Goal: Task Accomplishment & Management: Use online tool/utility

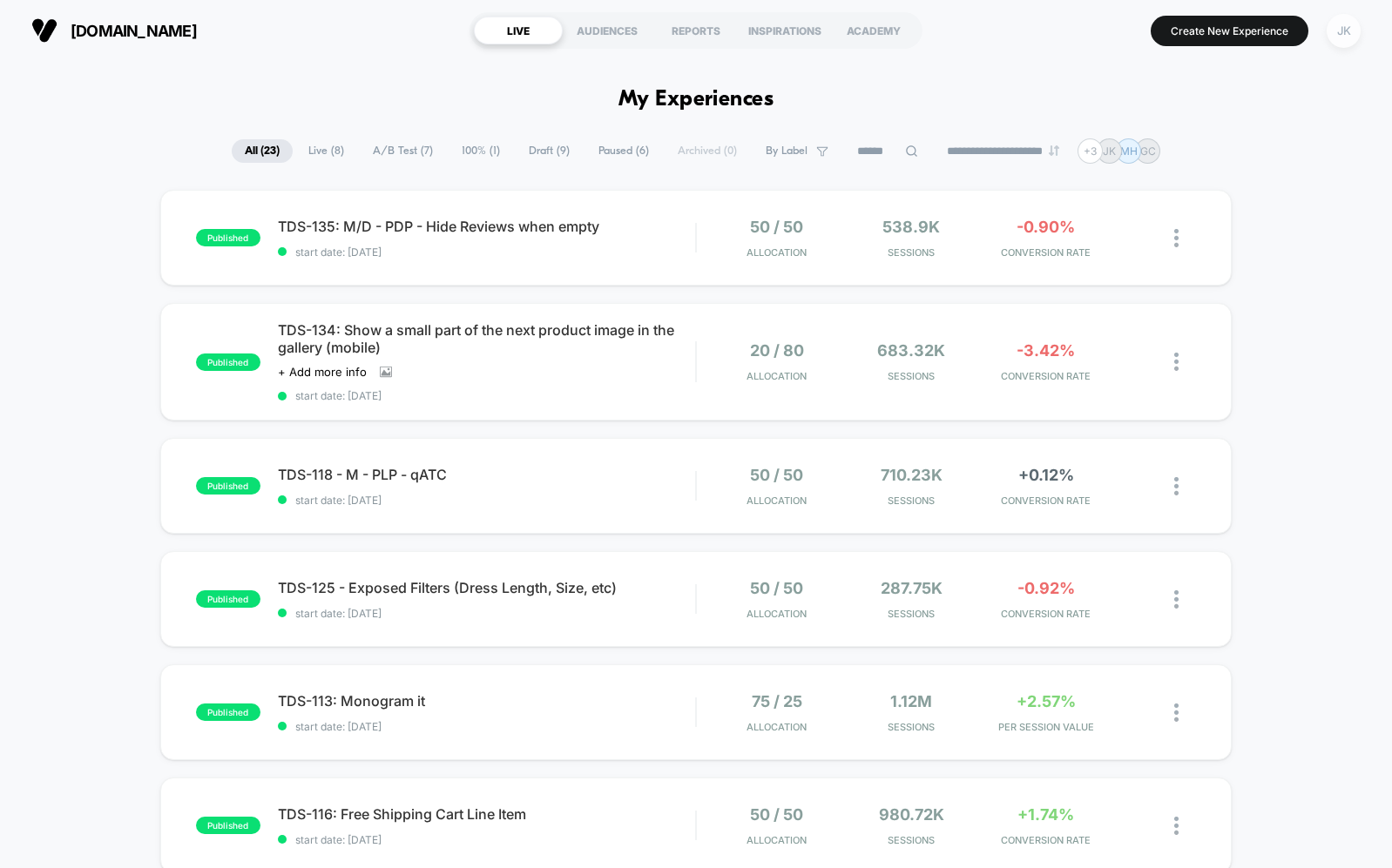
click at [1331, 20] on div "JK" at bounding box center [1343, 31] width 34 height 34
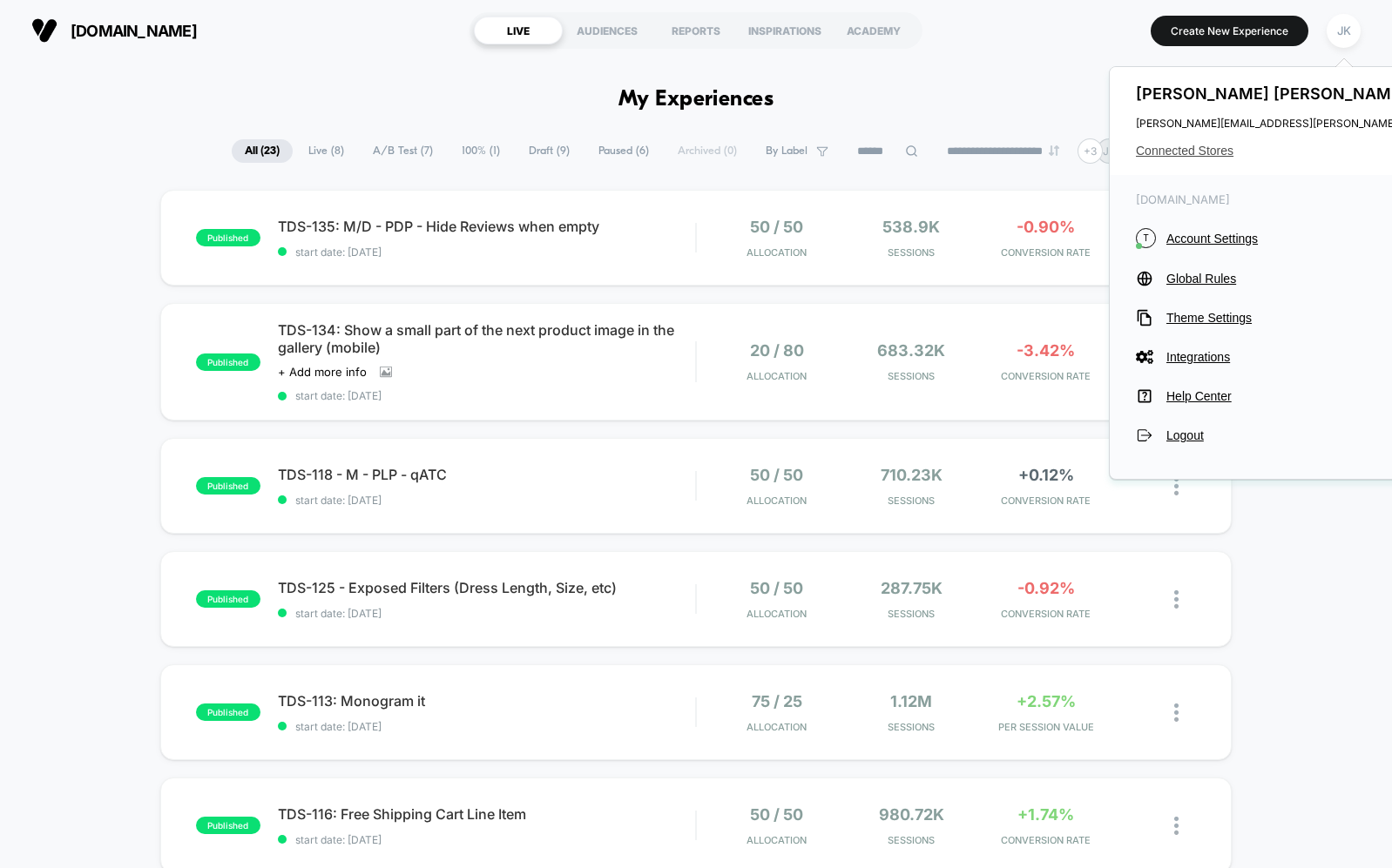
click at [1207, 148] on span "Connected Stores" at bounding box center [1308, 151] width 346 height 14
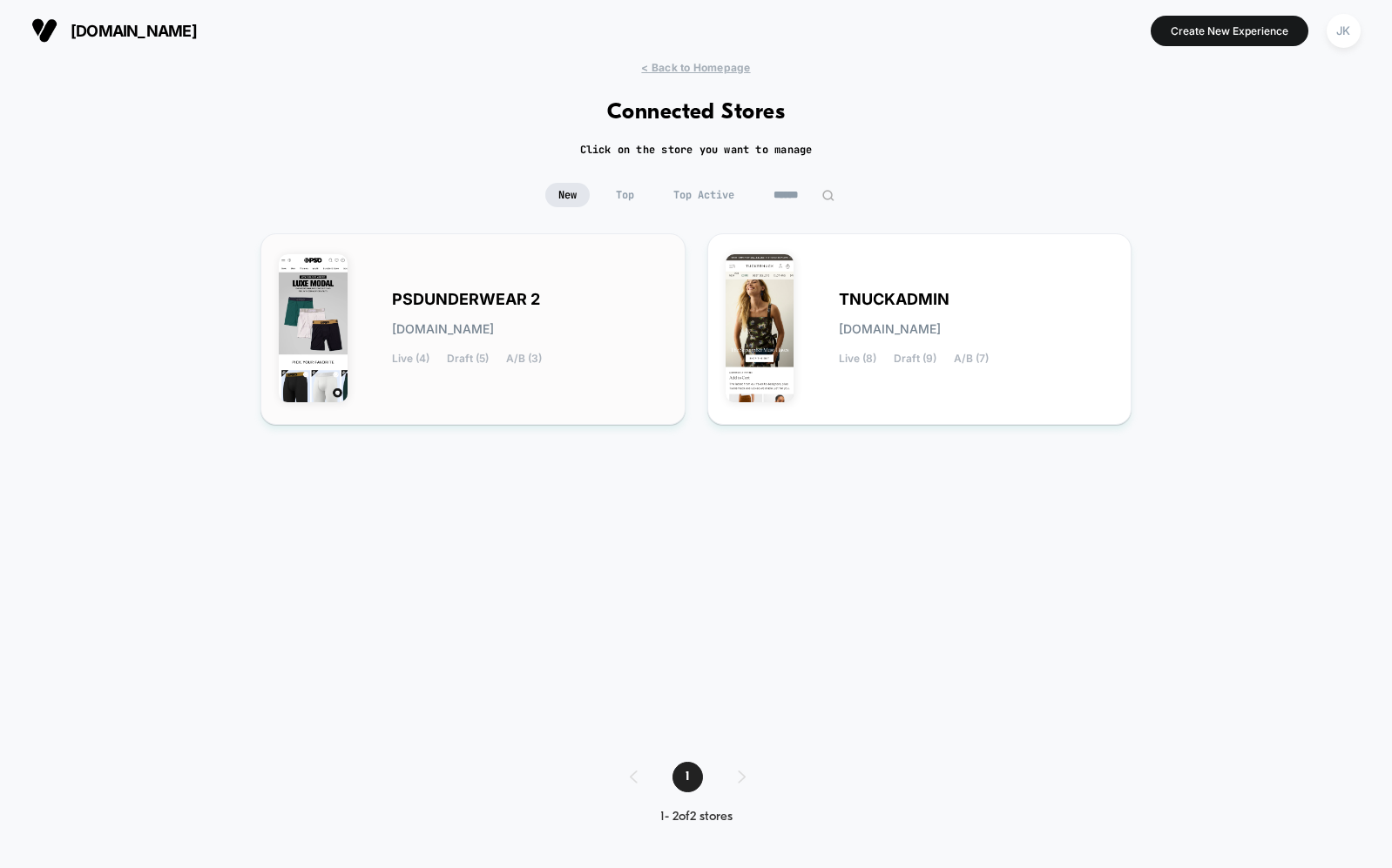
click at [419, 319] on div "PSDUNDERWEAR 2 [DOMAIN_NAME] Live (4) Draft (5) A/B (3)" at bounding box center [530, 329] width 276 height 72
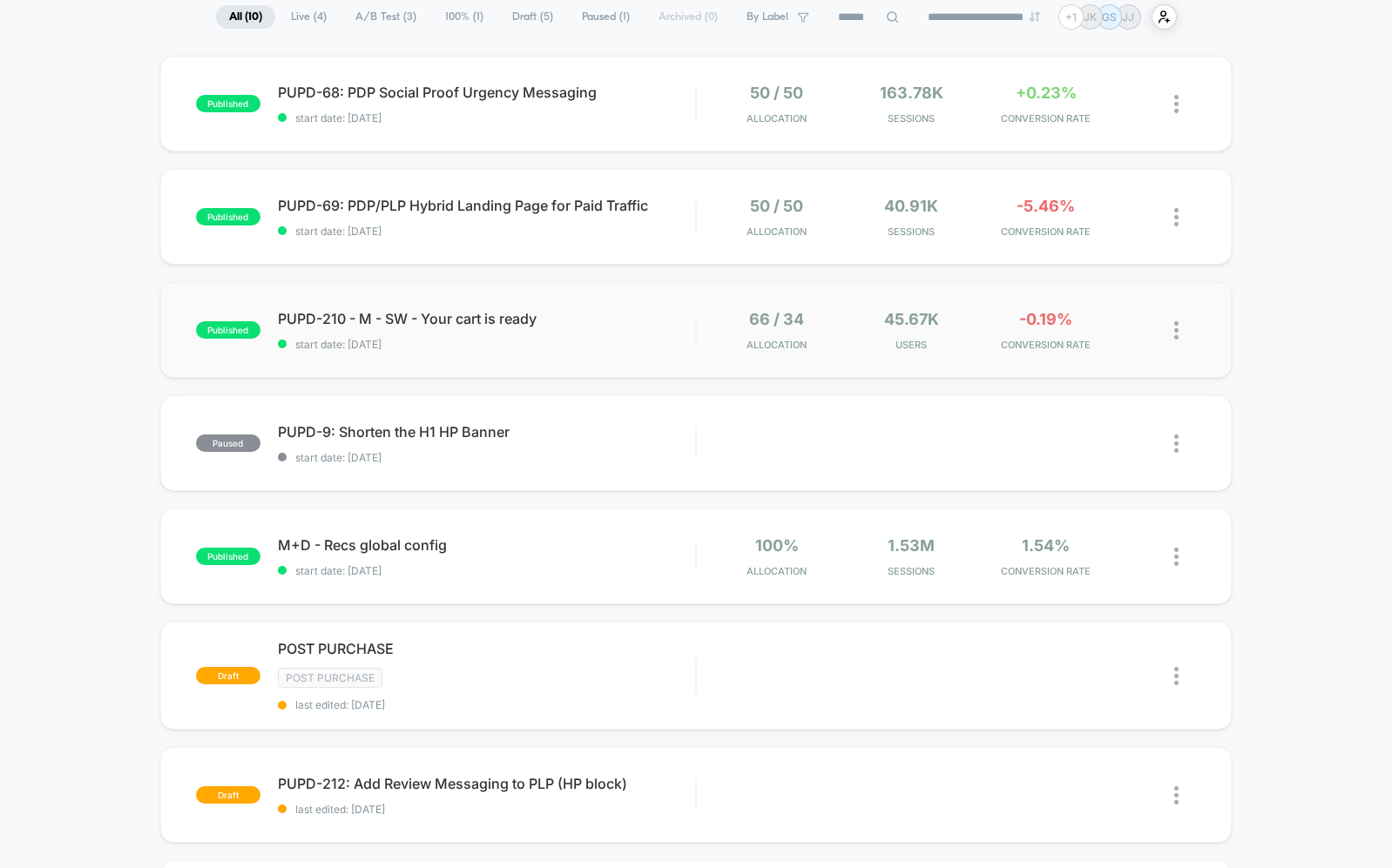
scroll to position [136, 0]
click at [617, 332] on div "PUPD-210 - M - SW - Your cart is ready Click to edit experience details Click t…" at bounding box center [486, 329] width 417 height 41
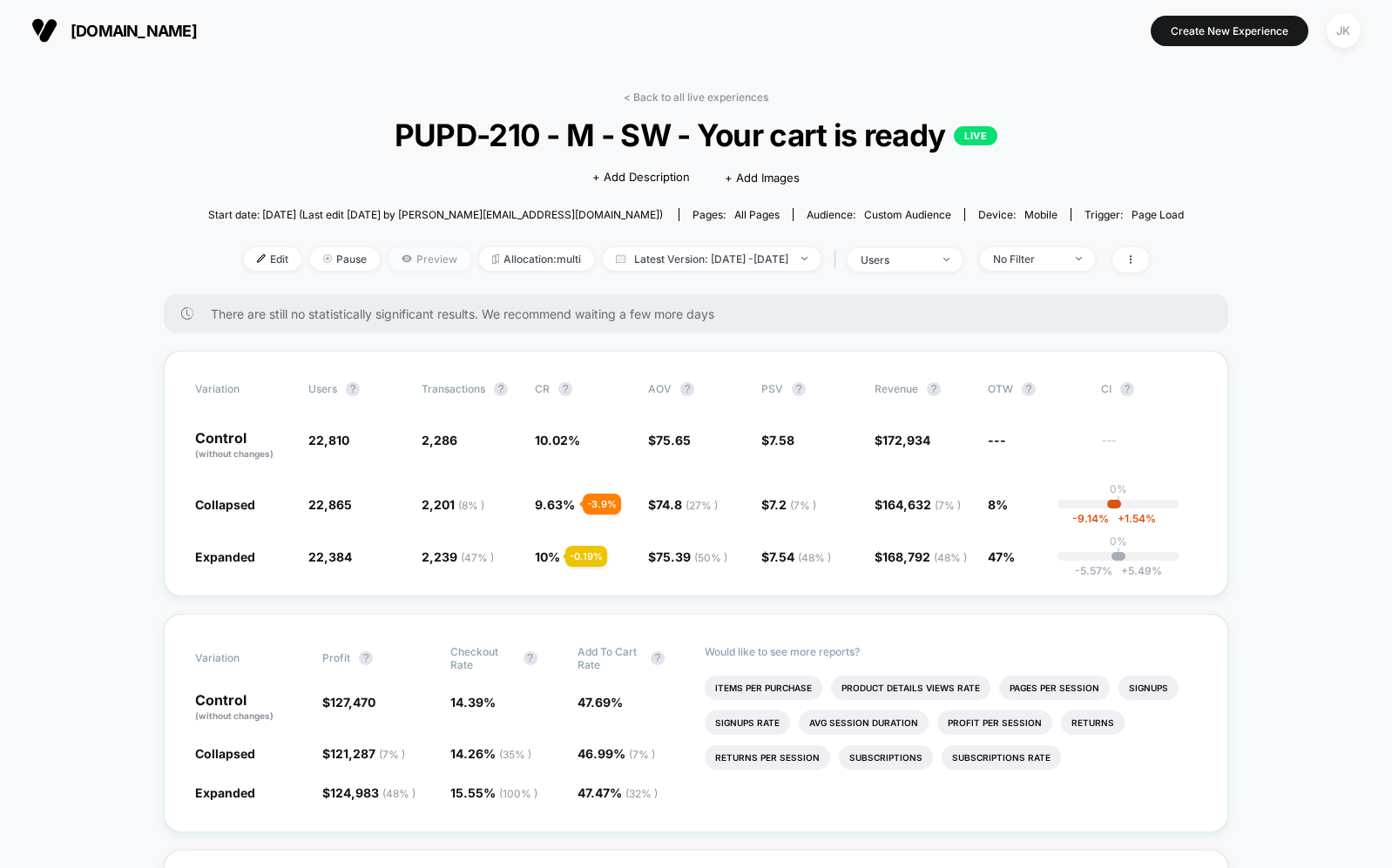
click at [389, 262] on span "Preview" at bounding box center [429, 259] width 82 height 24
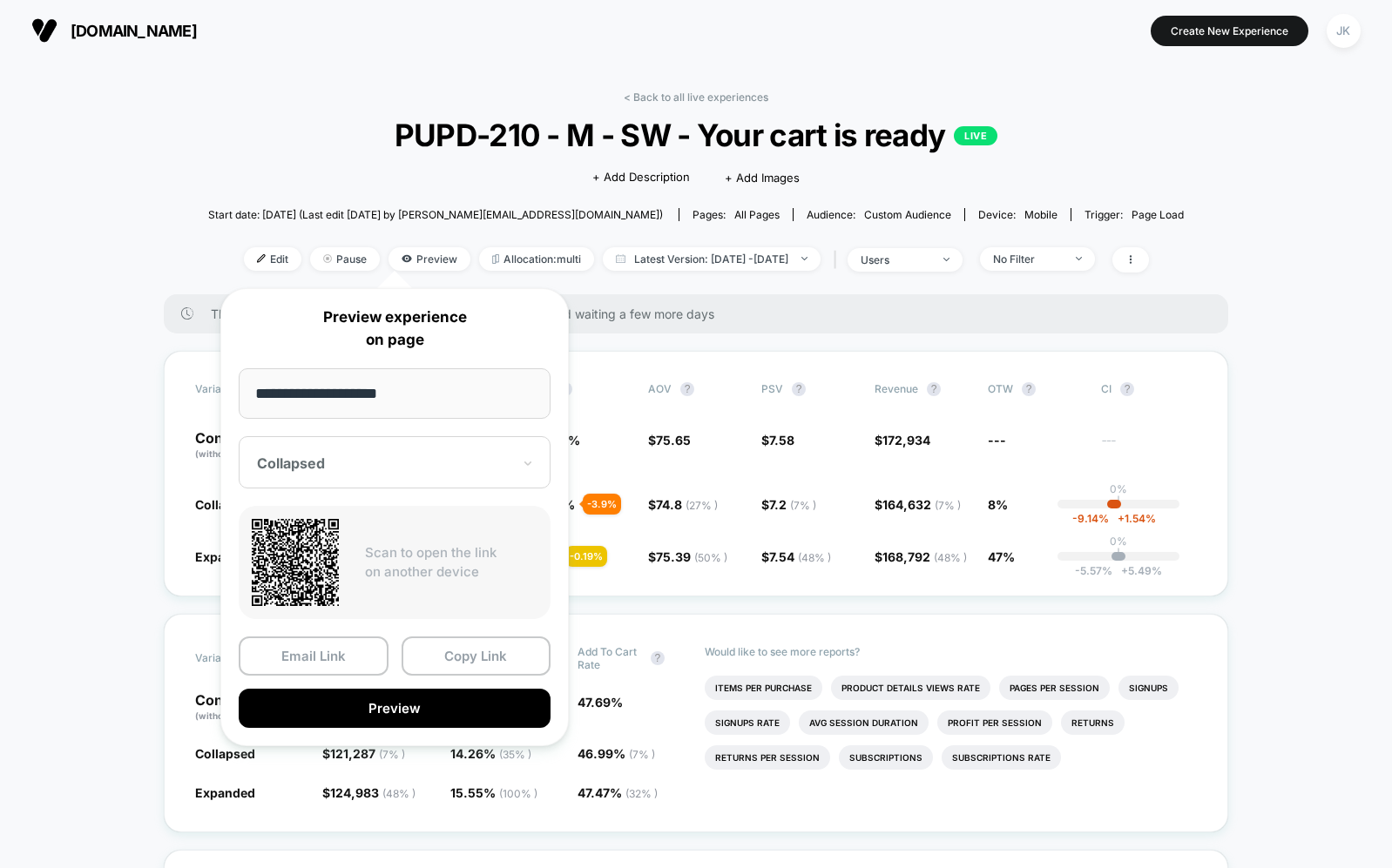
click at [361, 450] on div "Collapsed" at bounding box center [394, 462] width 312 height 52
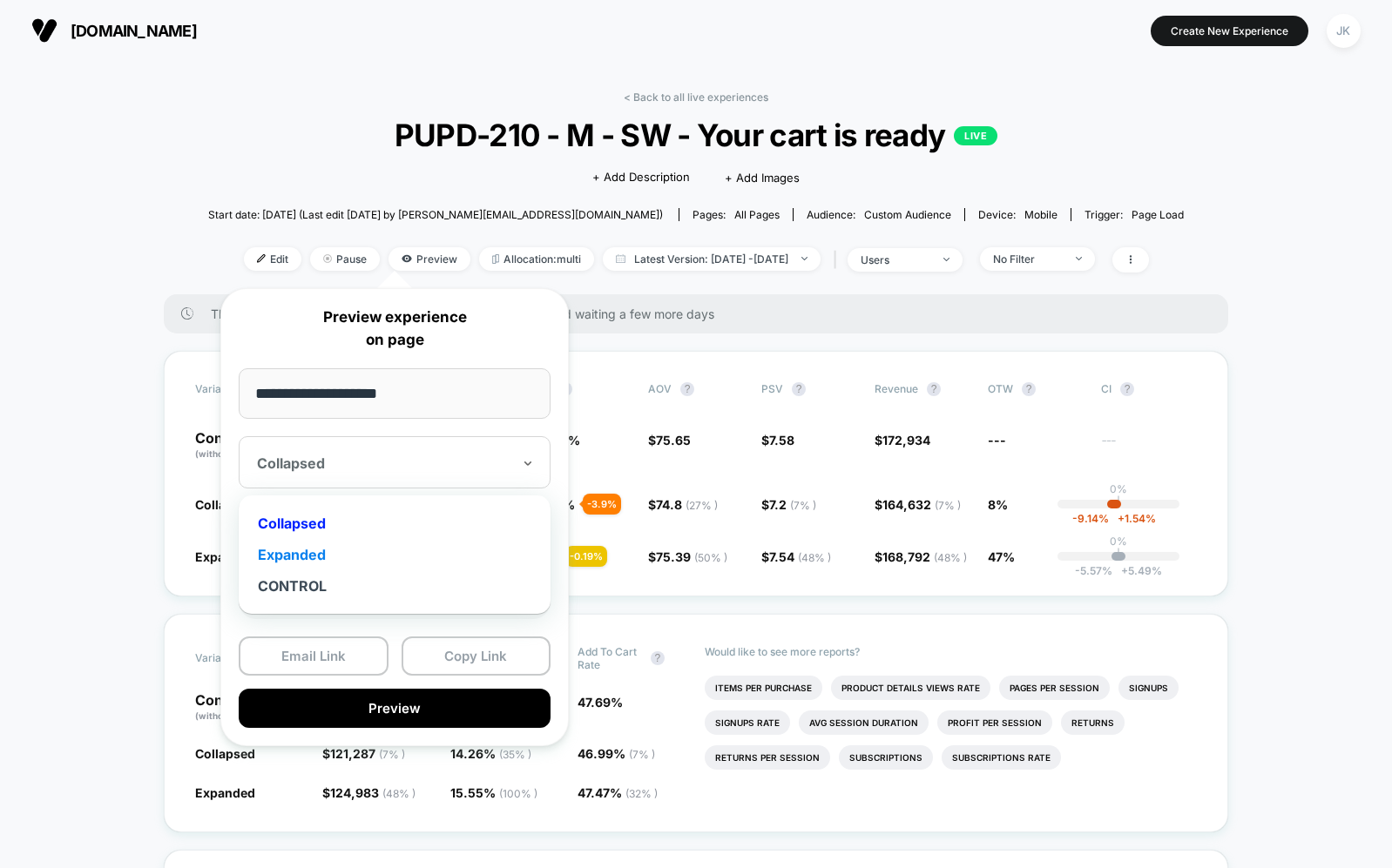
click at [340, 555] on div "Expanded" at bounding box center [394, 555] width 294 height 31
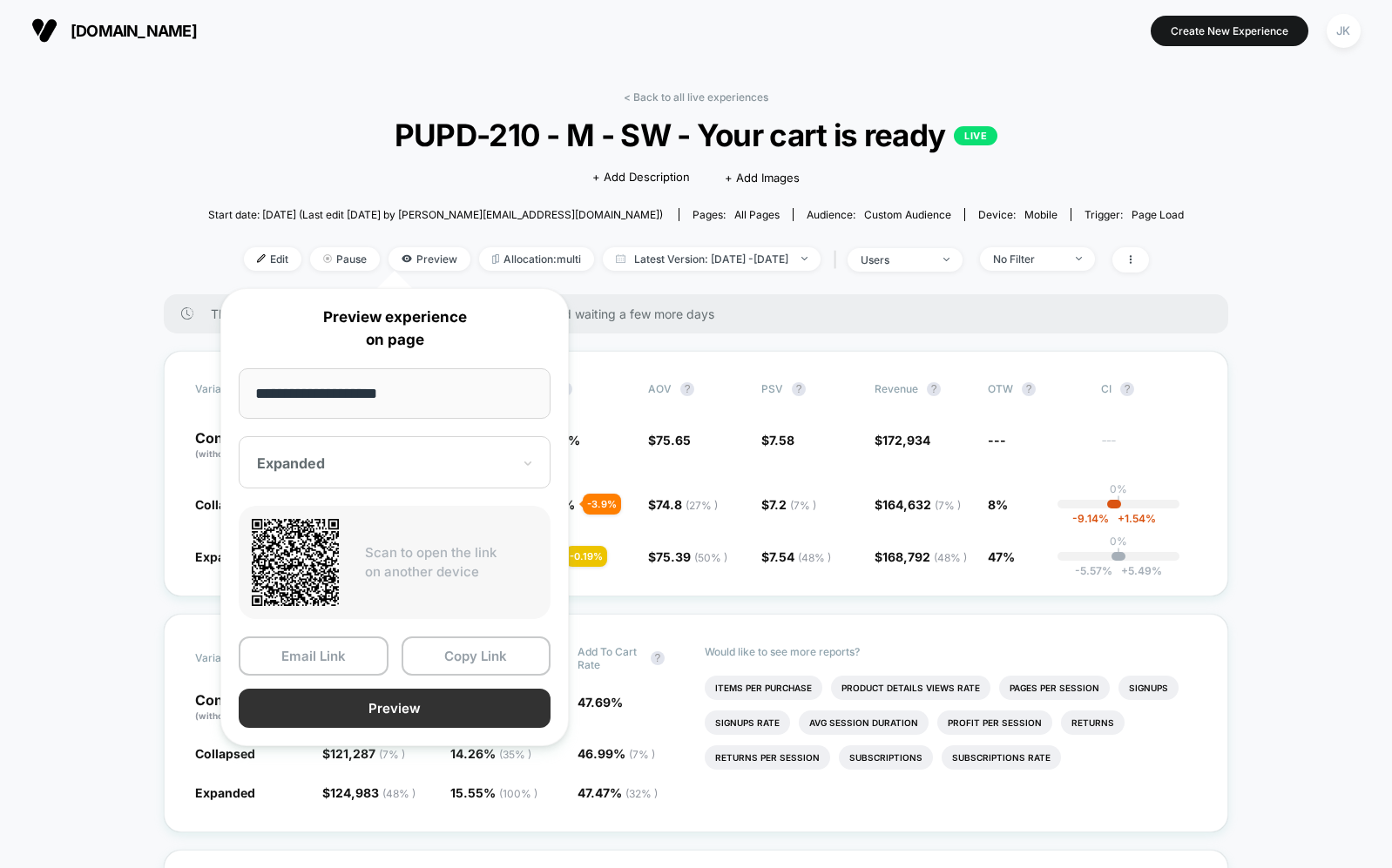
click at [429, 712] on button "Preview" at bounding box center [394, 709] width 312 height 39
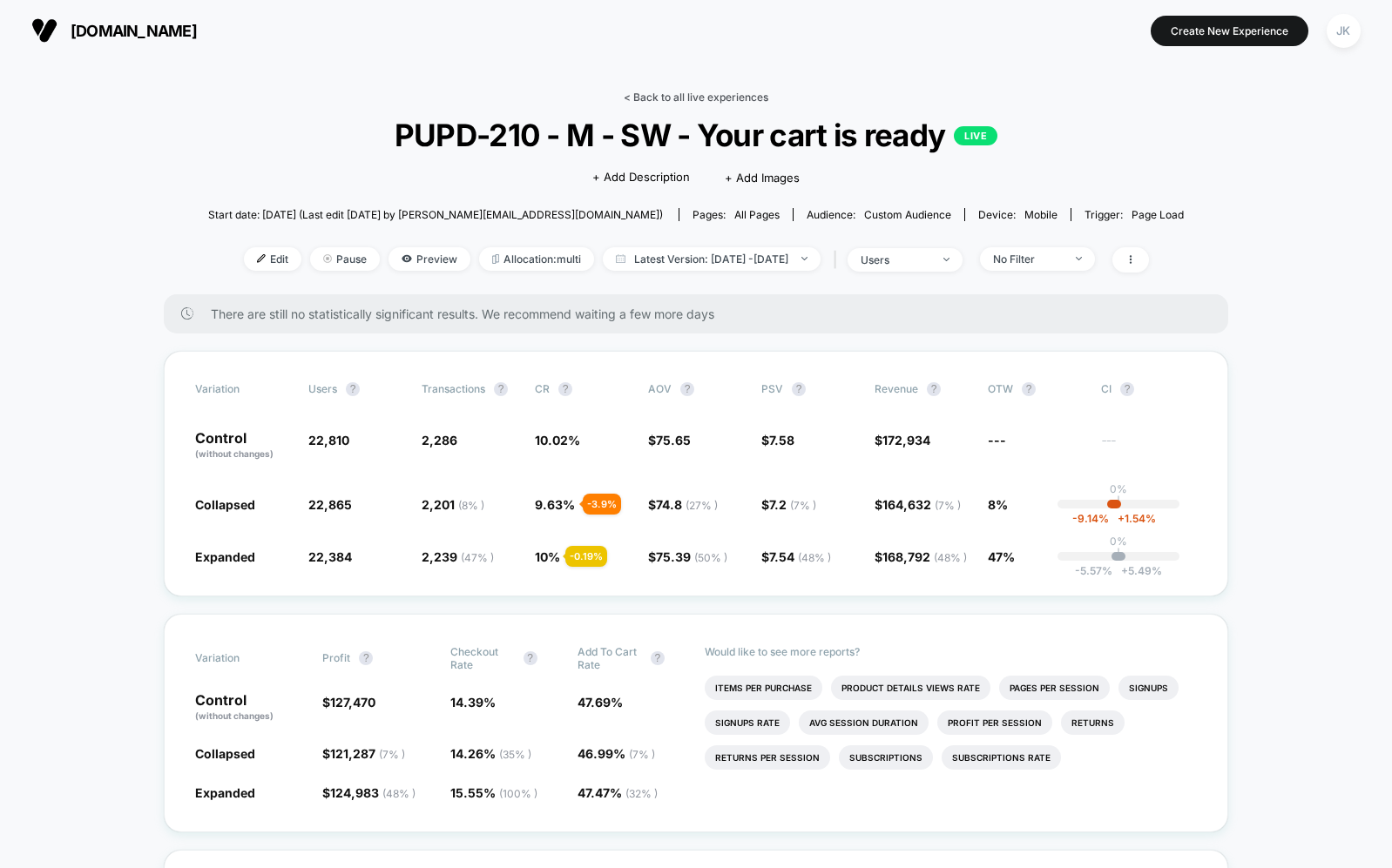
click at [728, 98] on link "< Back to all live experiences" at bounding box center [695, 96] width 145 height 13
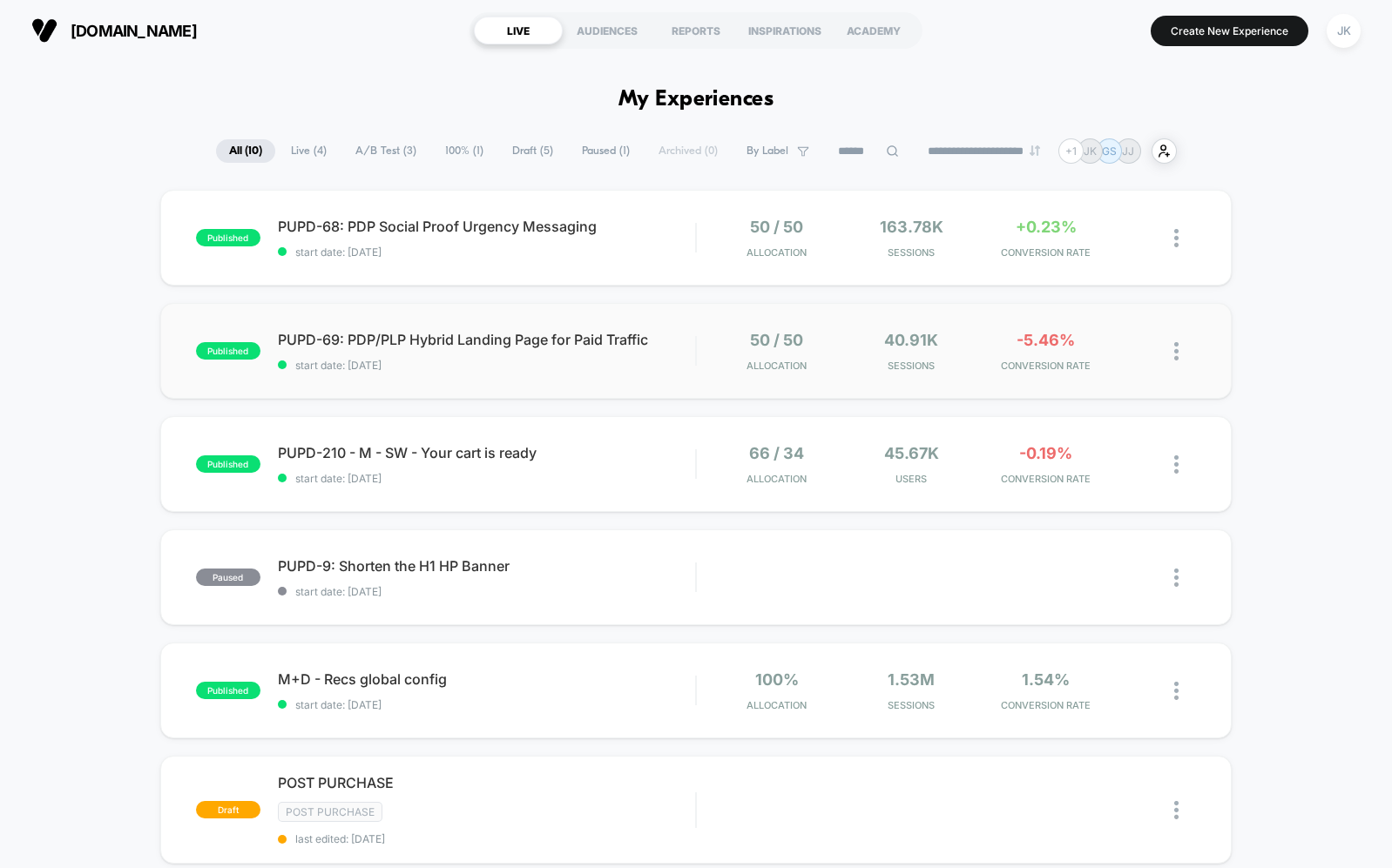
click at [553, 374] on div "published PUPD-69: PDP/PLP Hybrid Landing Page for Paid Traffic start date: [DA…" at bounding box center [696, 350] width 1071 height 95
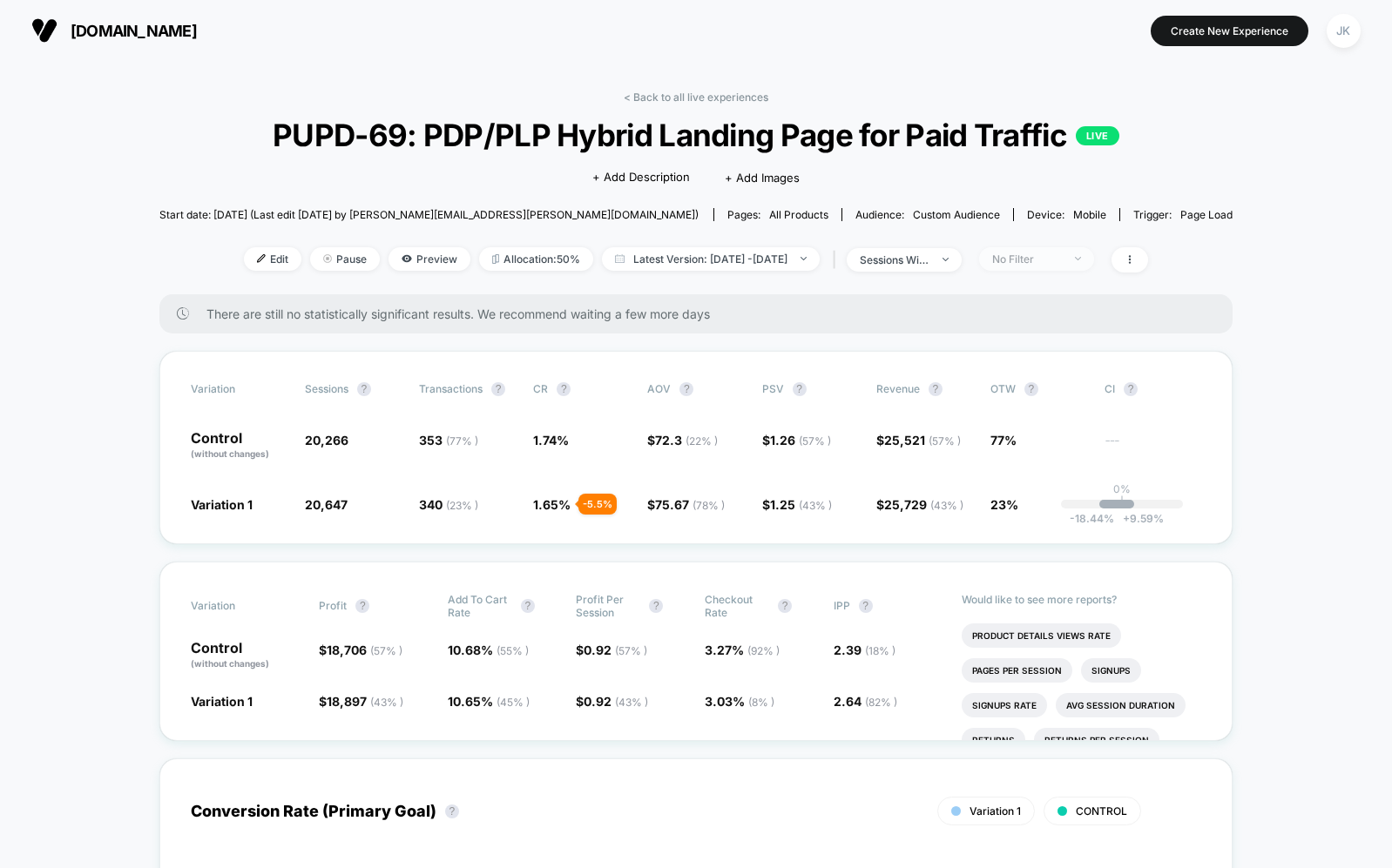
click at [1061, 262] on div "No Filter" at bounding box center [1027, 259] width 70 height 13
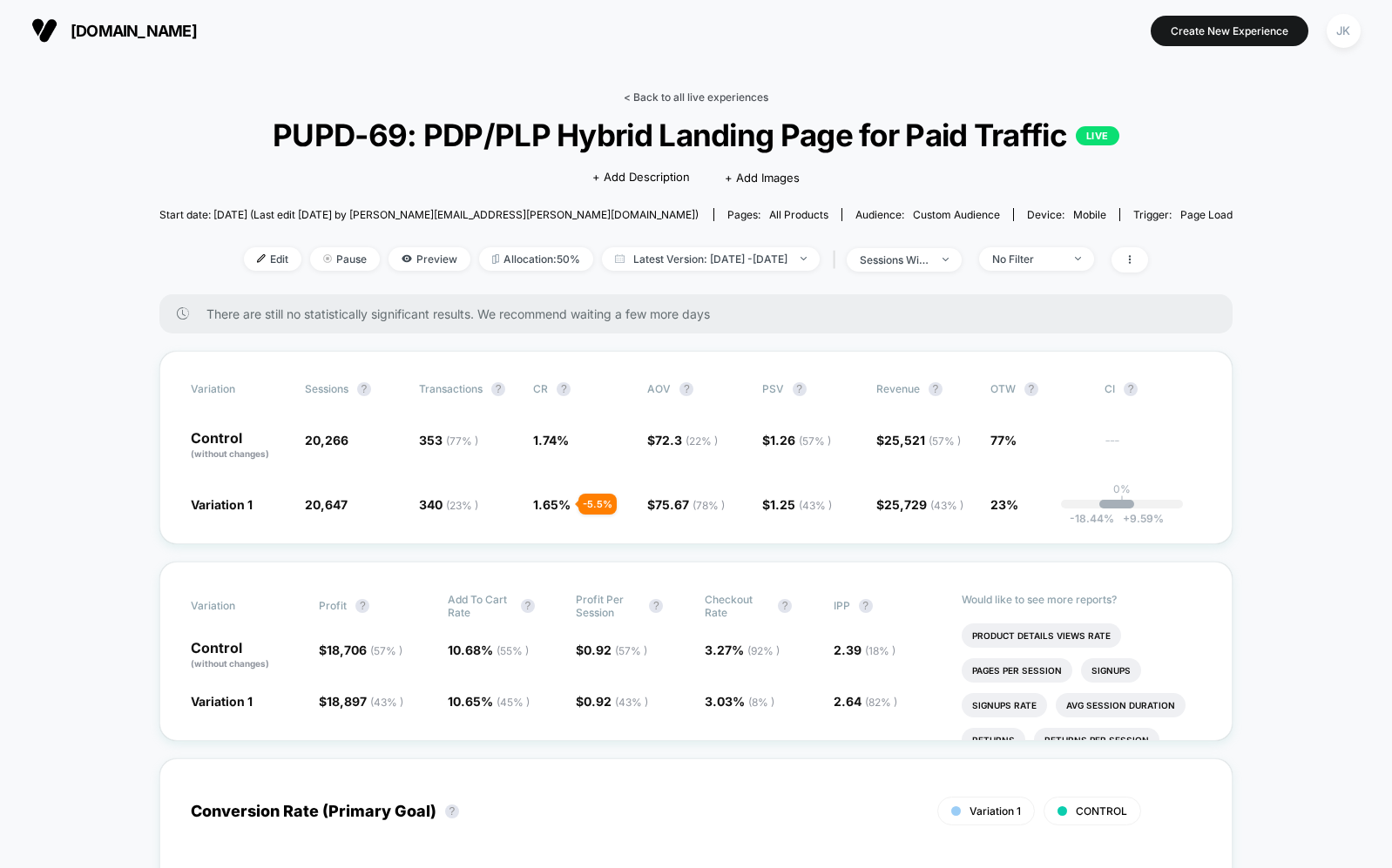
click at [669, 94] on link "< Back to all live experiences" at bounding box center [695, 96] width 145 height 13
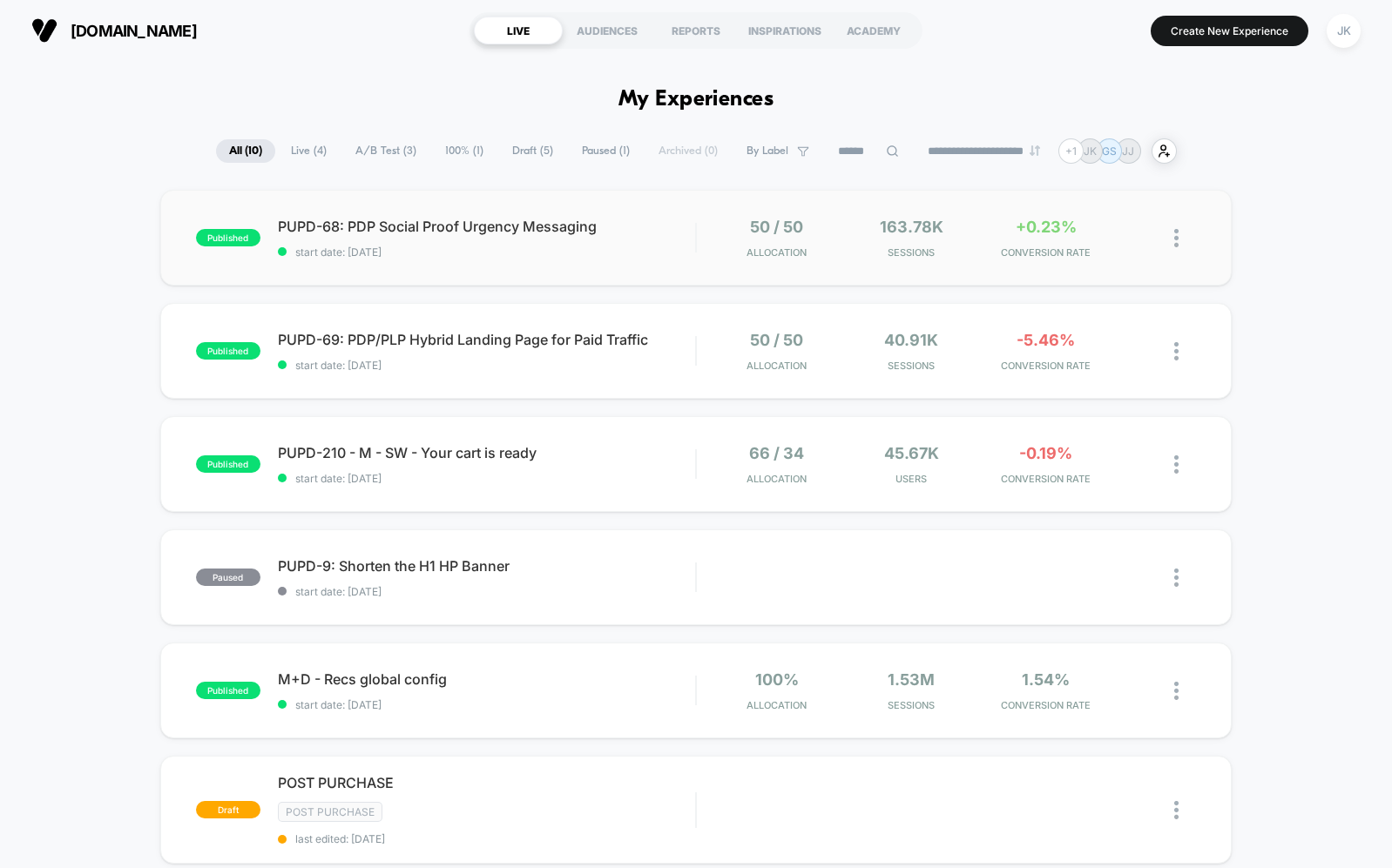
click at [573, 267] on div "published PUPD-68: PDP Social Proof Urgency Messaging start date: [DATE] 50 / 5…" at bounding box center [696, 237] width 1071 height 95
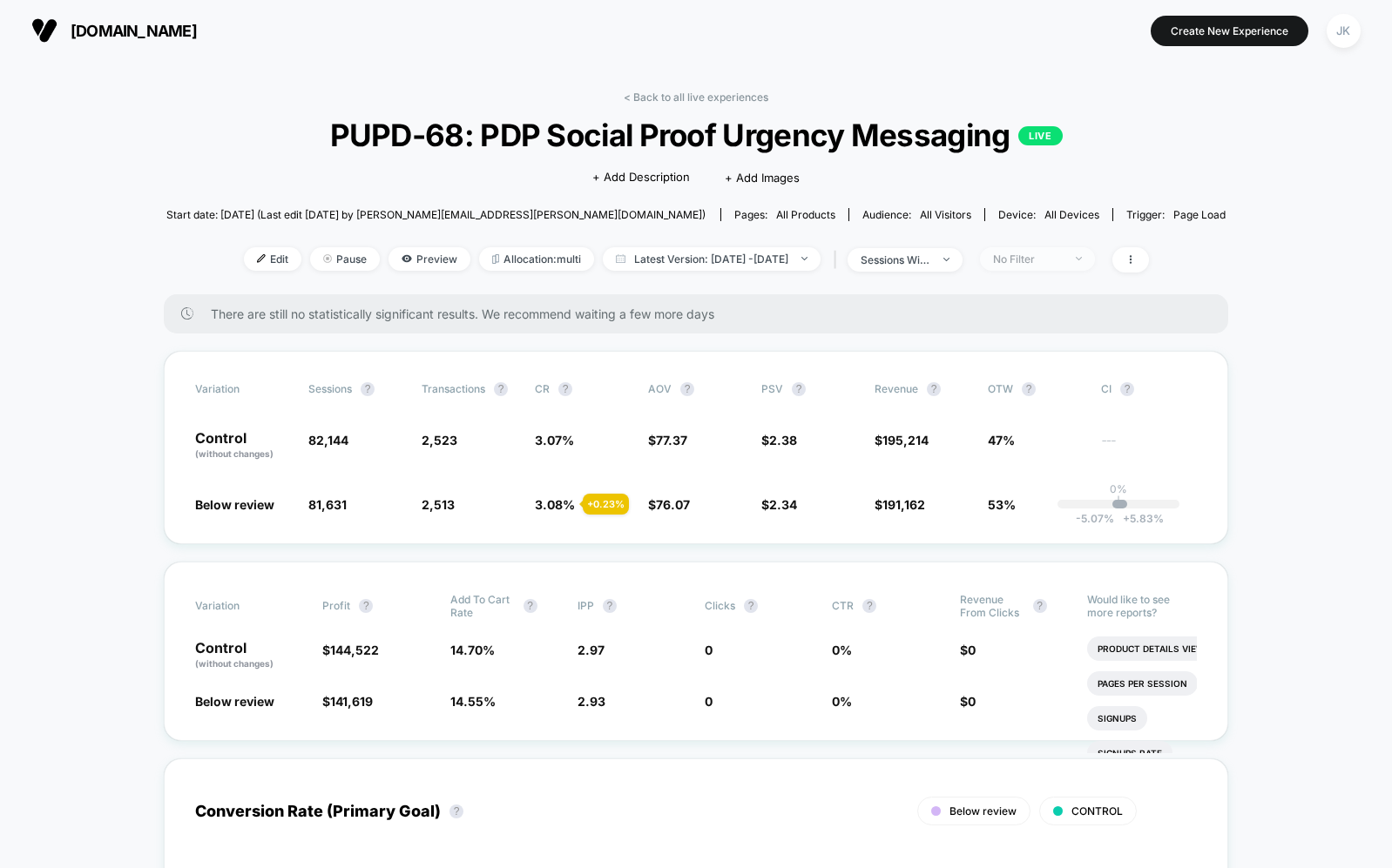
click at [1056, 267] on span "No Filter" at bounding box center [1037, 259] width 115 height 24
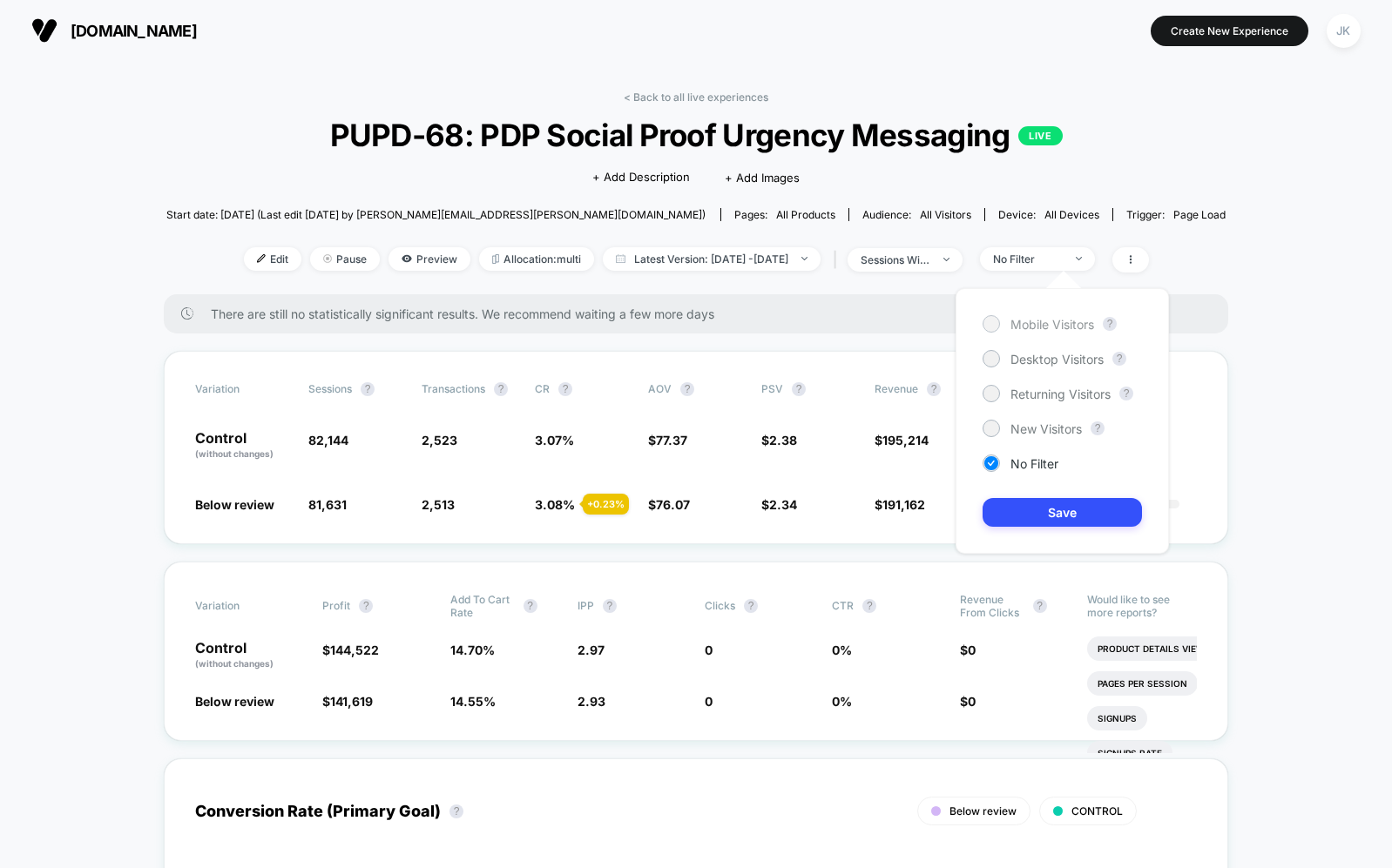
click at [1050, 319] on span "Mobile Visitors" at bounding box center [1051, 324] width 84 height 15
click at [1065, 527] on div "Mobile Visitors ? Desktop Visitors ? Returning Visitors ? New Visitors ? No Fil…" at bounding box center [1062, 421] width 214 height 266
click at [1065, 525] on button "Save" at bounding box center [1062, 512] width 159 height 29
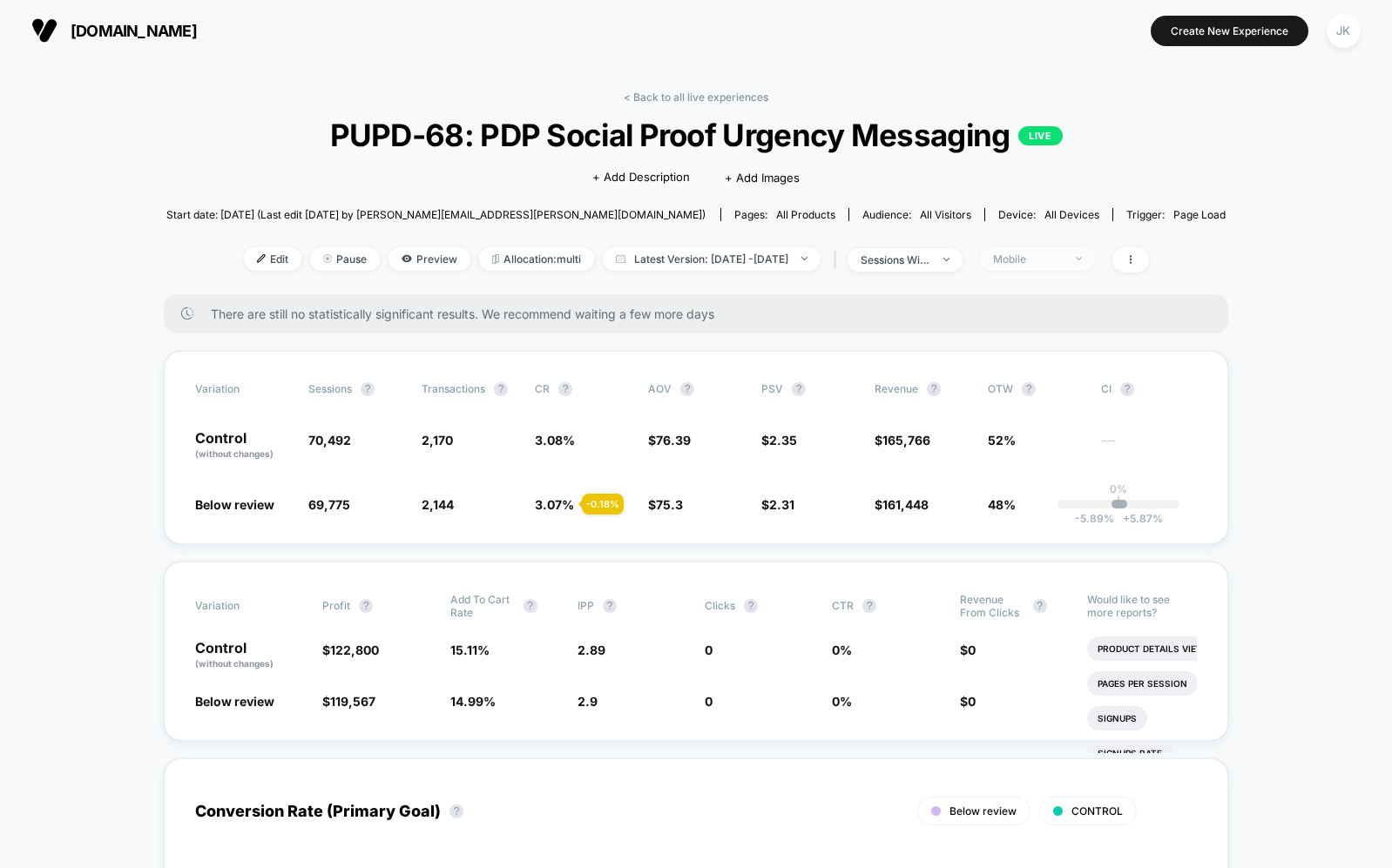
click at [1095, 266] on span "Mobile" at bounding box center [1037, 259] width 115 height 24
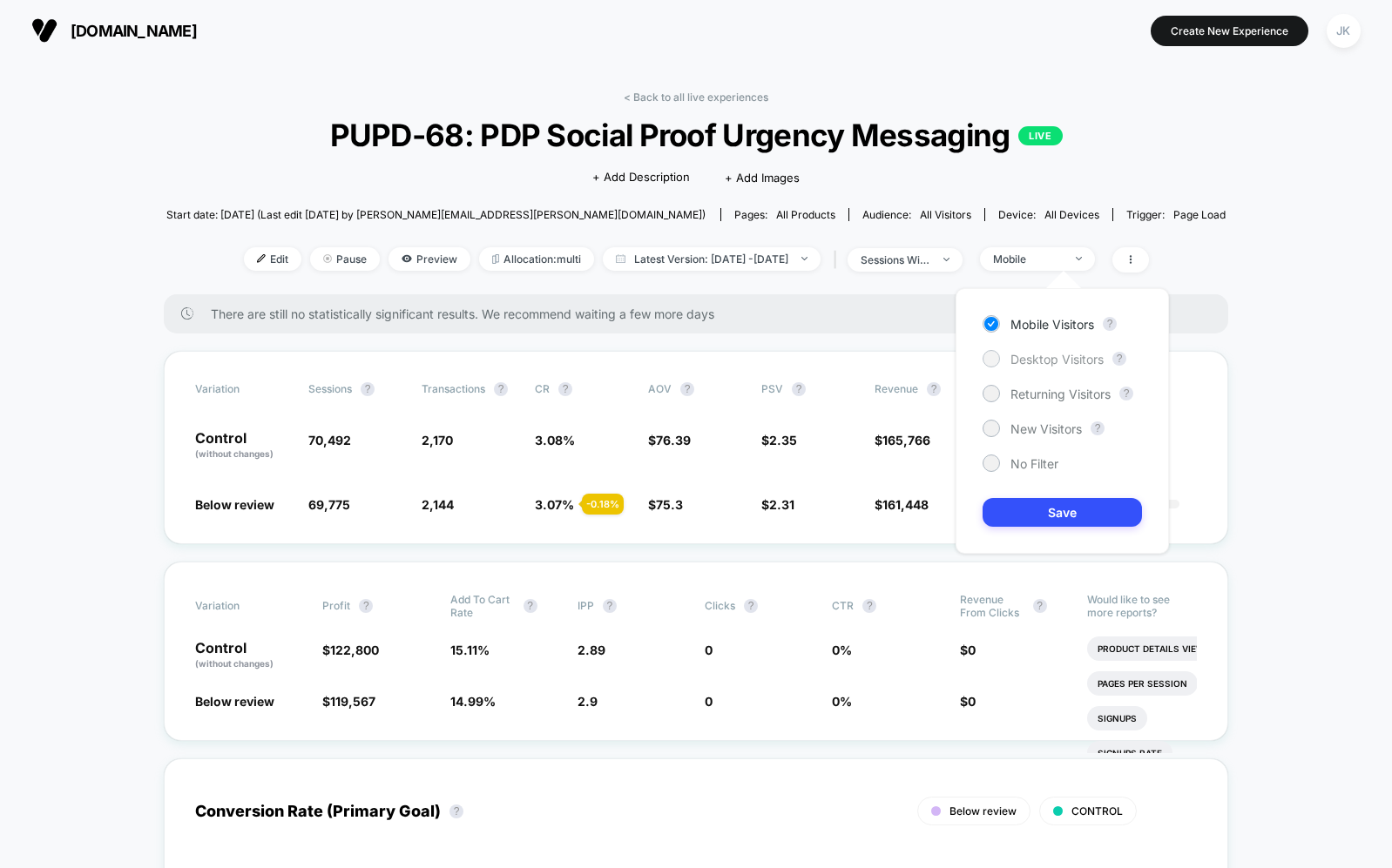
click at [1052, 350] on div "Desktop Visitors" at bounding box center [1043, 359] width 121 height 18
click at [1067, 507] on button "Save" at bounding box center [1062, 512] width 159 height 29
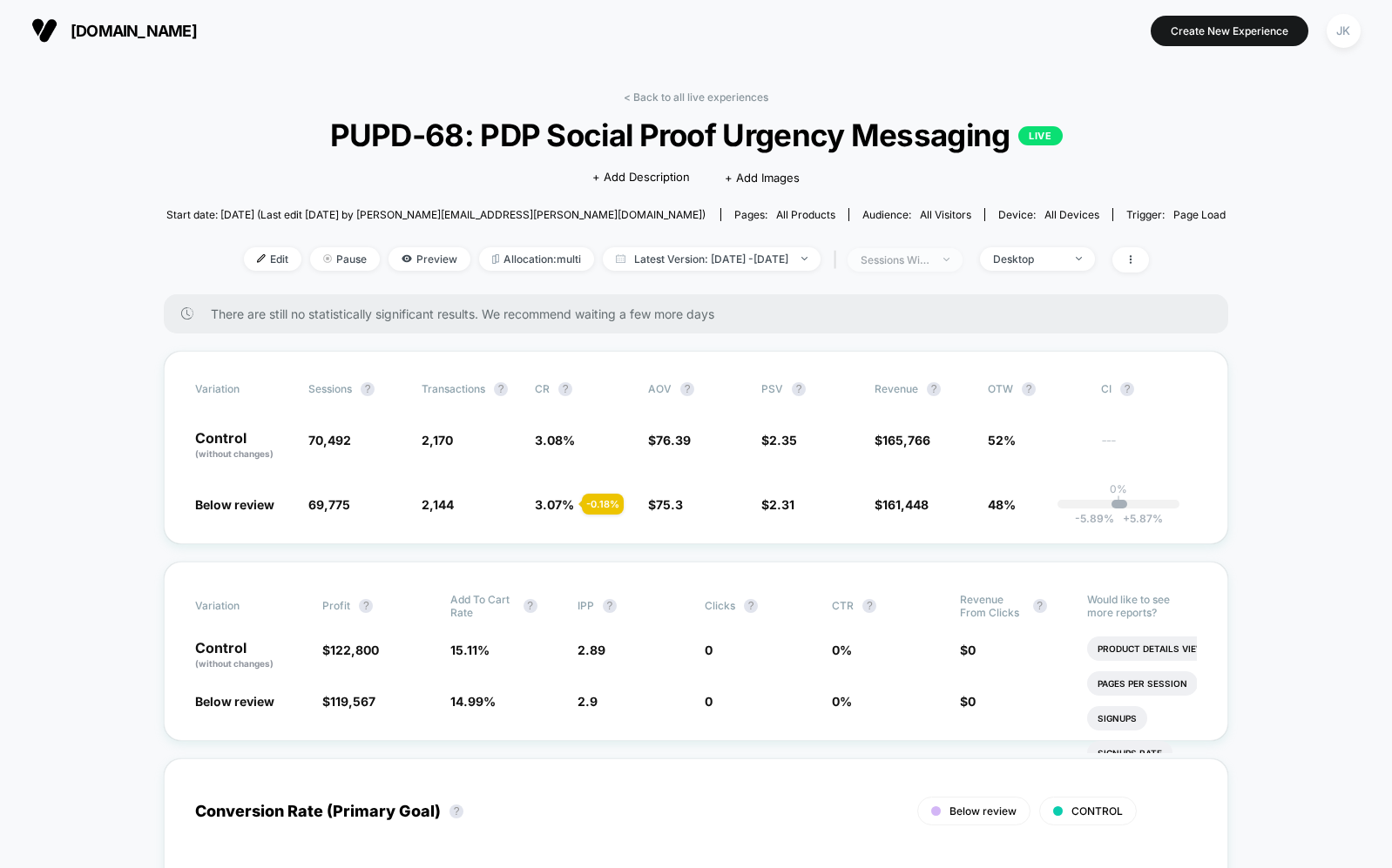
click at [905, 261] on div "sessions with impression" at bounding box center [895, 259] width 70 height 13
